Goal: Find specific page/section: Find specific page/section

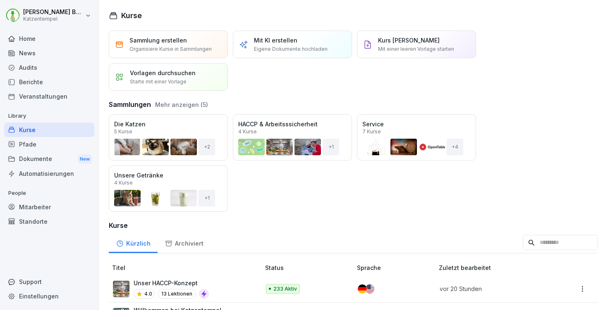
click at [522, 242] on input at bounding box center [559, 243] width 75 height 16
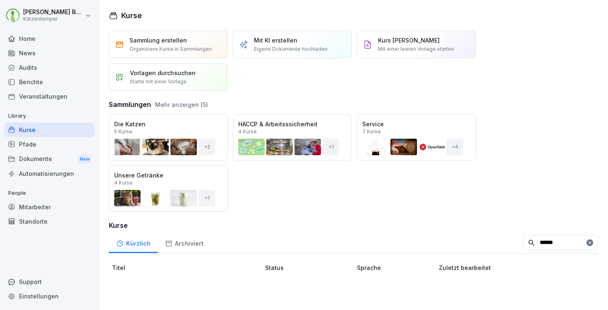
click at [565, 269] on th at bounding box center [577, 267] width 41 height 15
click at [532, 240] on input "******" at bounding box center [559, 243] width 75 height 16
type input "*"
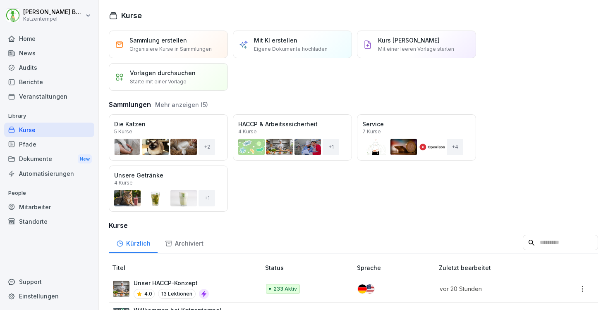
click at [0, 0] on div "Öffnen" at bounding box center [0, 0] width 0 height 0
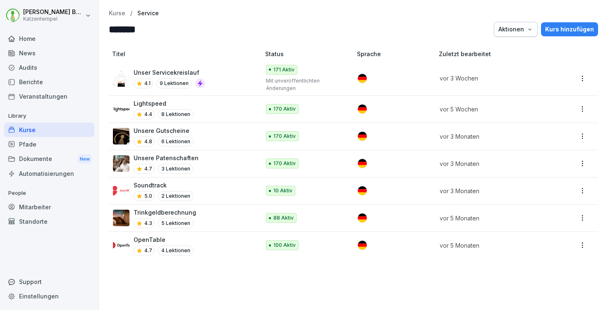
click at [113, 14] on p "Kurse" at bounding box center [117, 13] width 17 height 7
